Goal: Task Accomplishment & Management: Use online tool/utility

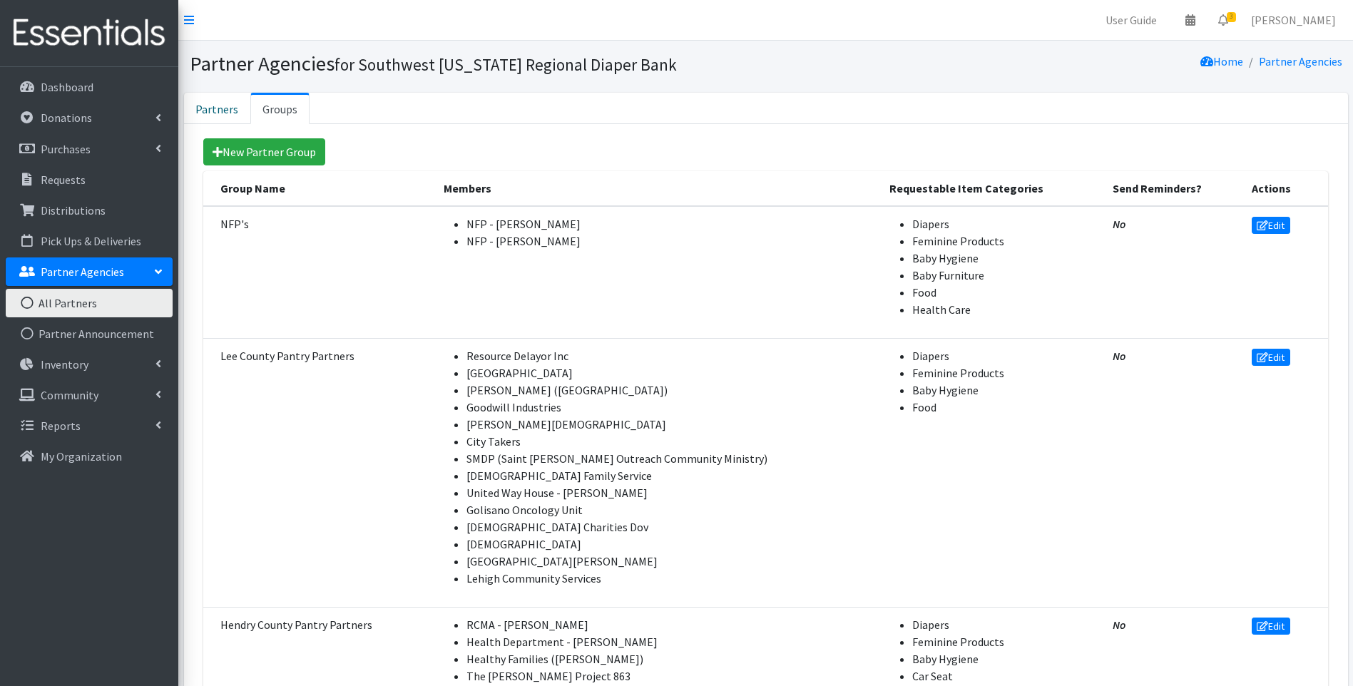
scroll to position [330, 0]
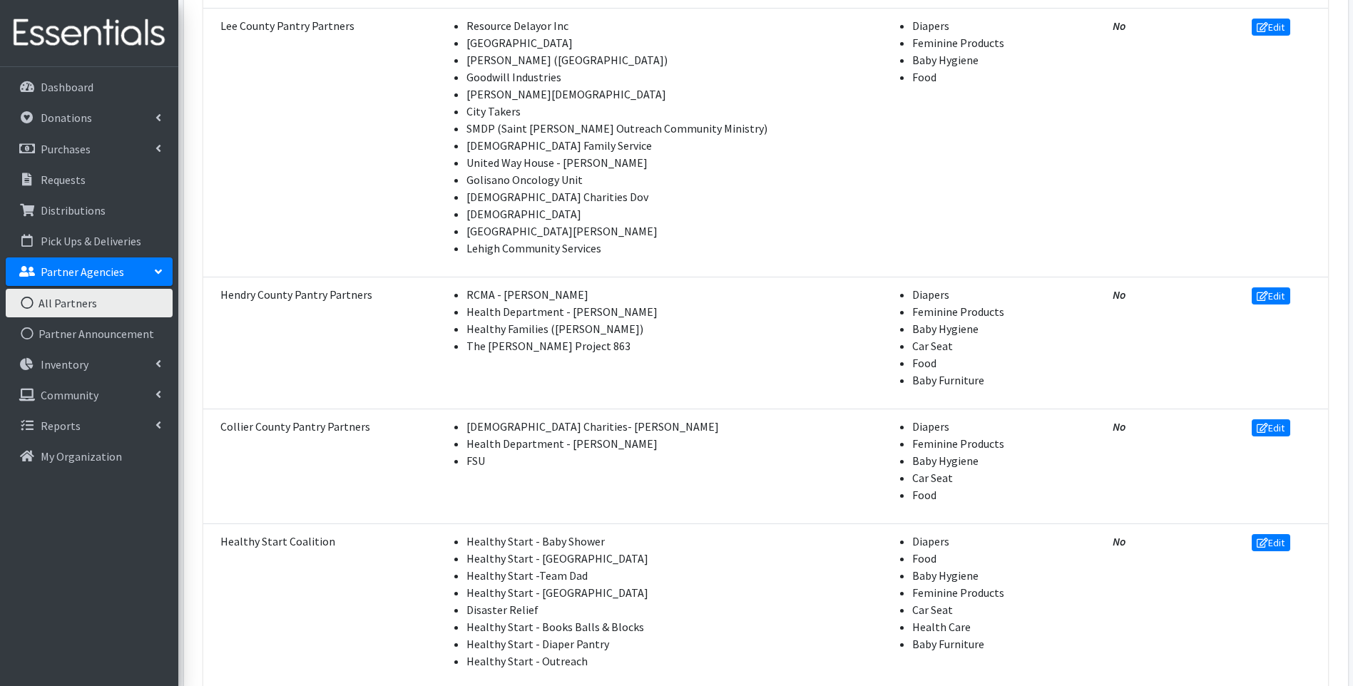
click at [85, 37] on img at bounding box center [89, 33] width 167 height 48
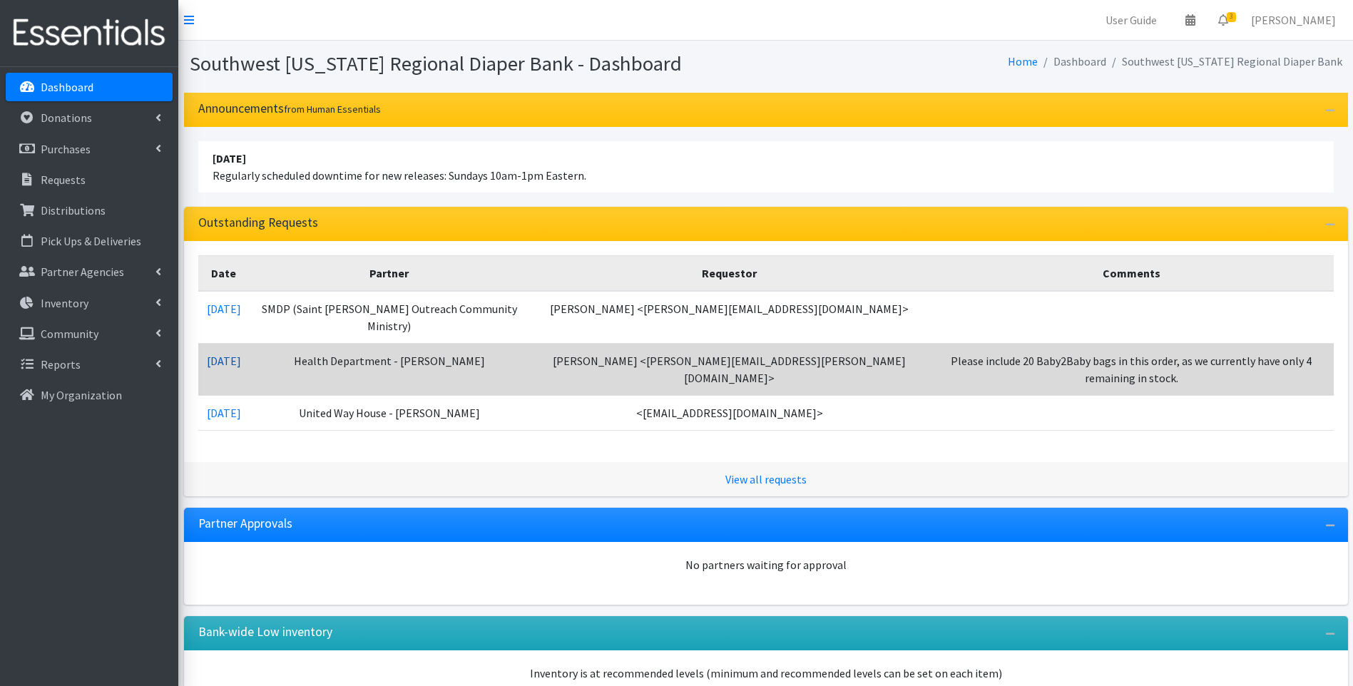
click at [241, 354] on link "10/08/2025" at bounding box center [224, 361] width 34 height 14
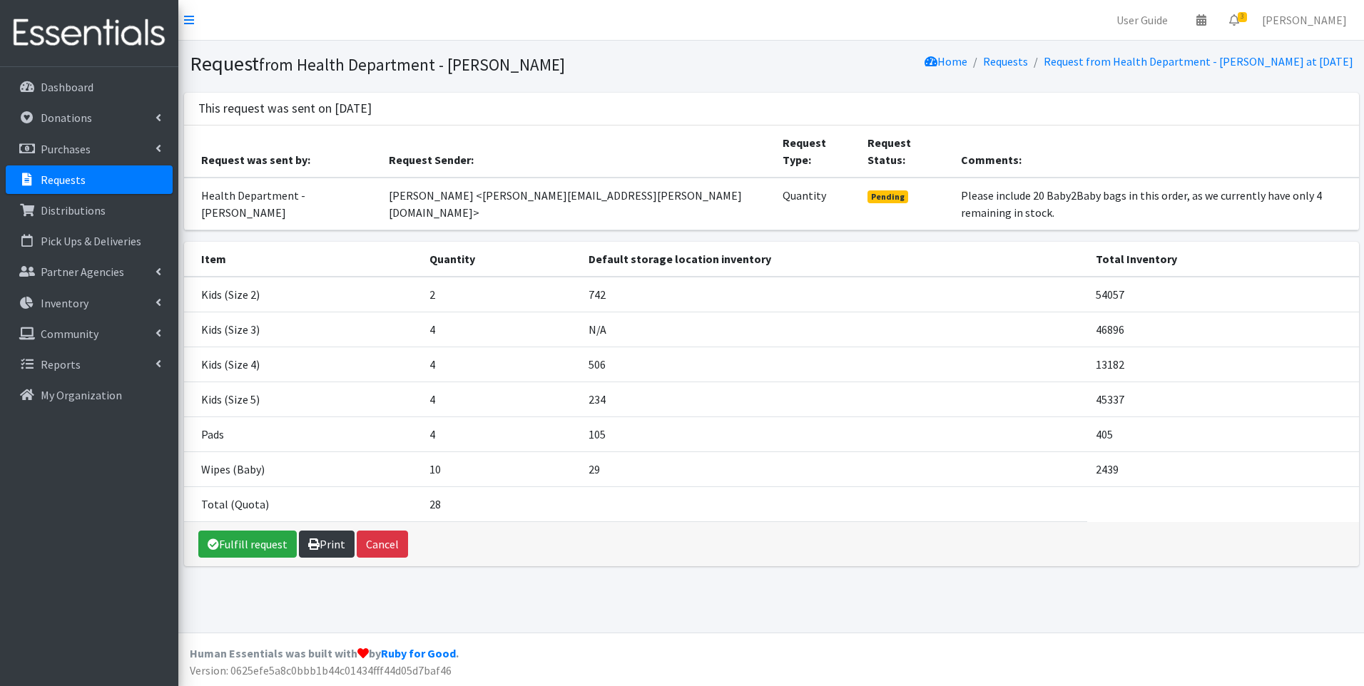
click at [324, 531] on link "Print" at bounding box center [327, 544] width 56 height 27
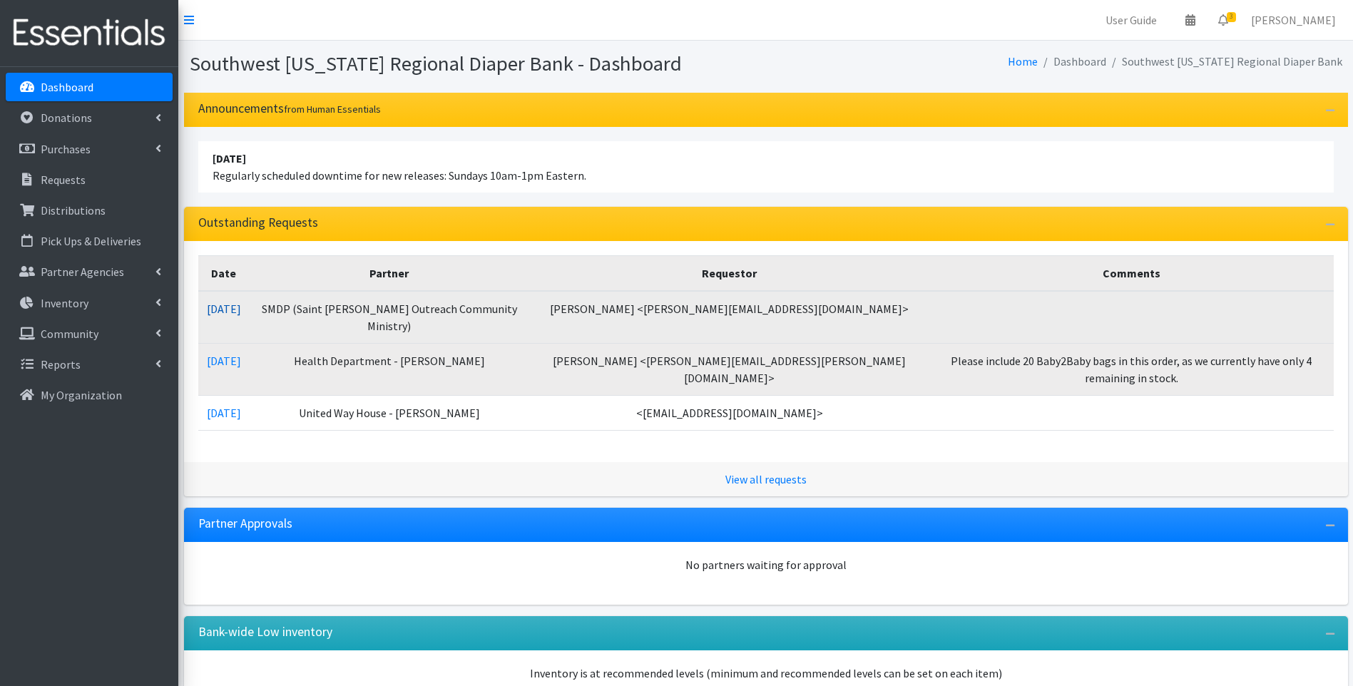
click at [239, 305] on link "[DATE]" at bounding box center [224, 309] width 34 height 14
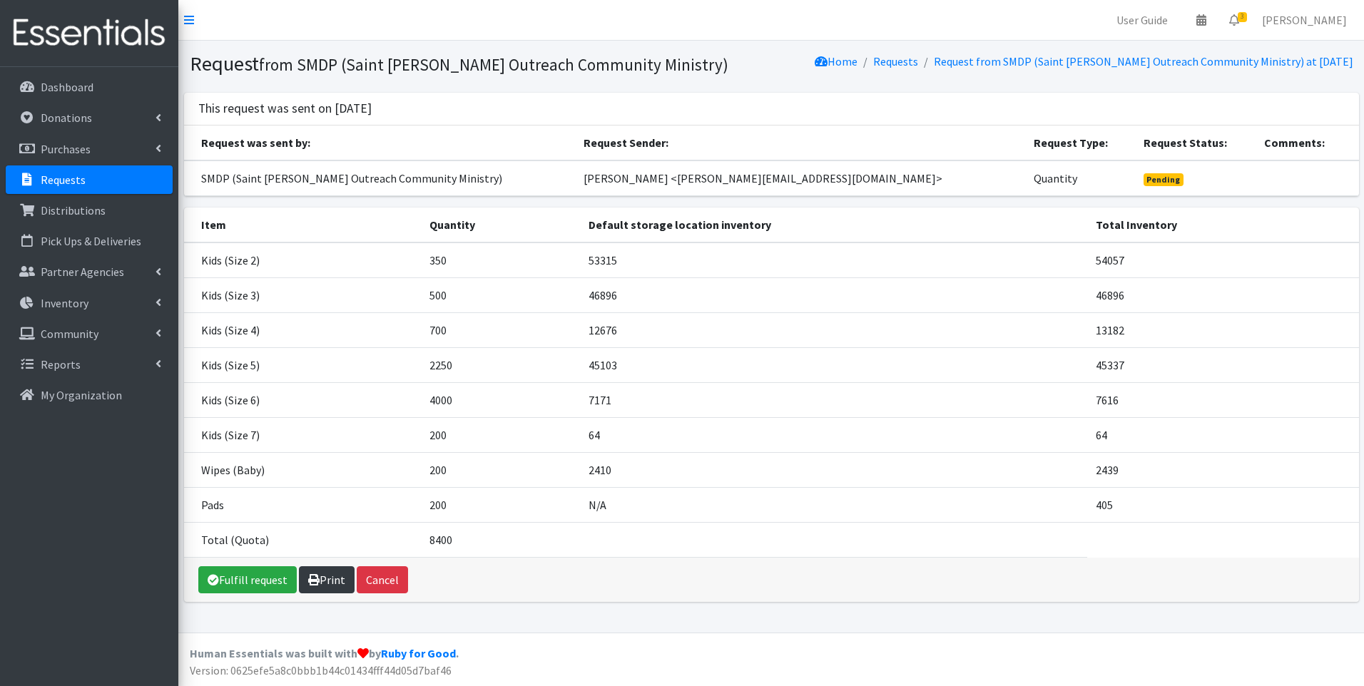
click at [311, 587] on link "Print" at bounding box center [327, 579] width 56 height 27
